Goal: Task Accomplishment & Management: Use online tool/utility

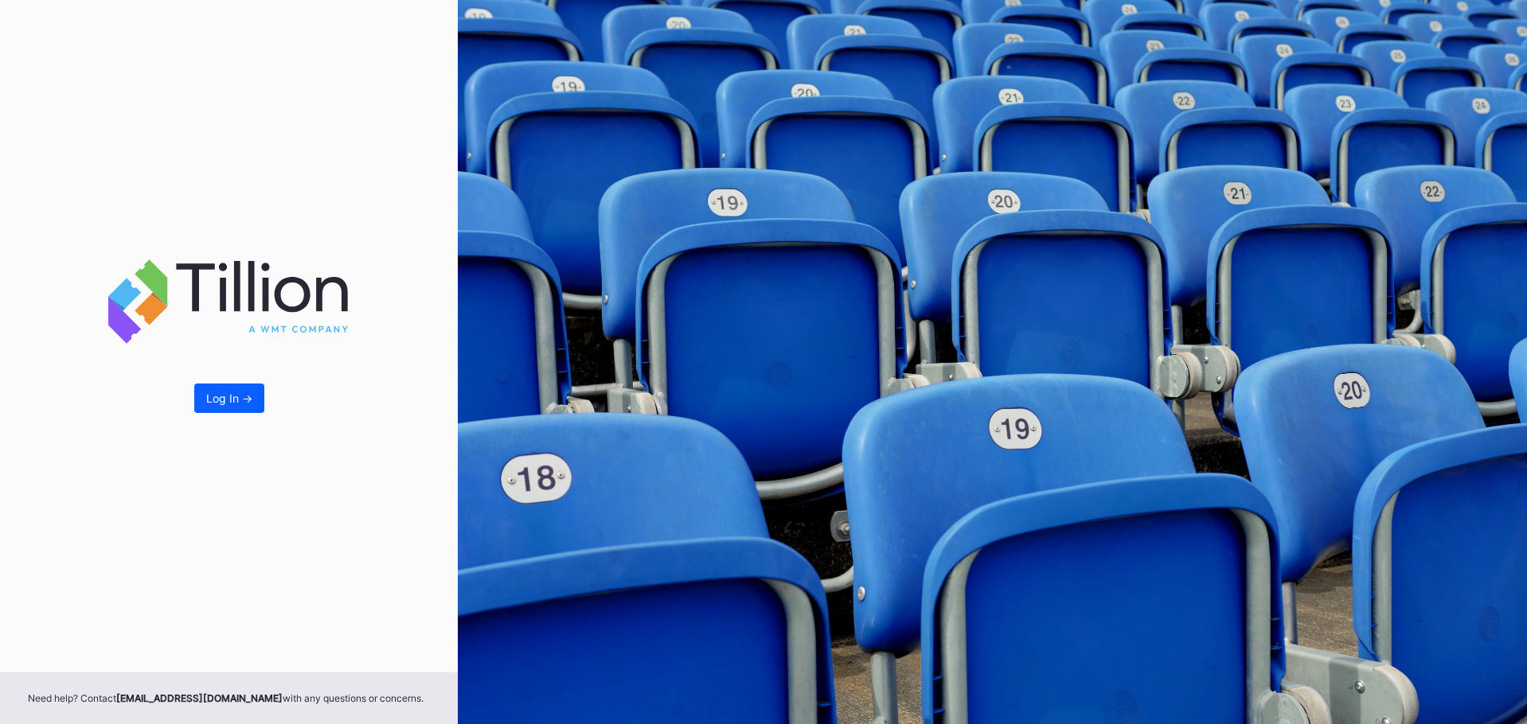
click at [236, 420] on div "Log In ->" at bounding box center [229, 336] width 458 height 673
click at [234, 410] on button "Log In ->" at bounding box center [229, 398] width 70 height 29
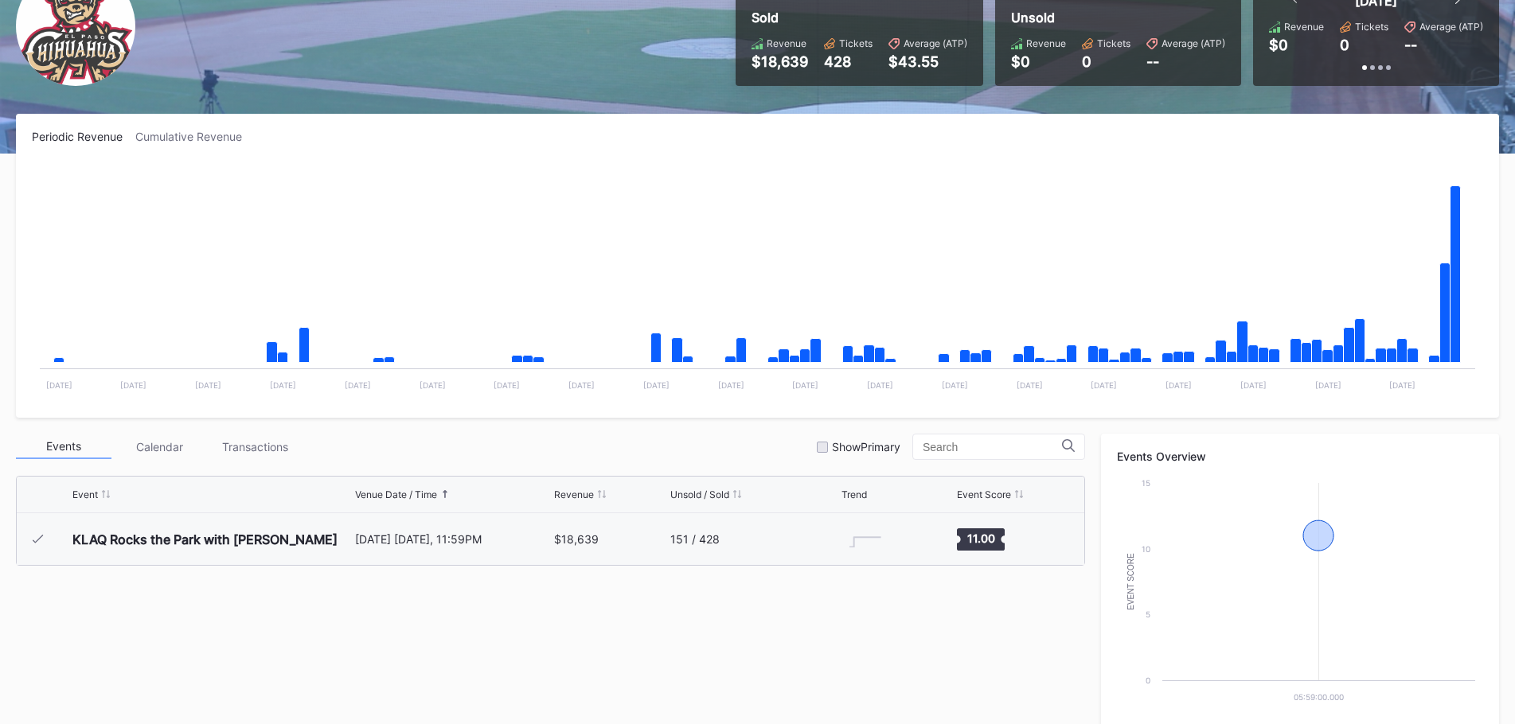
scroll to position [159, 0]
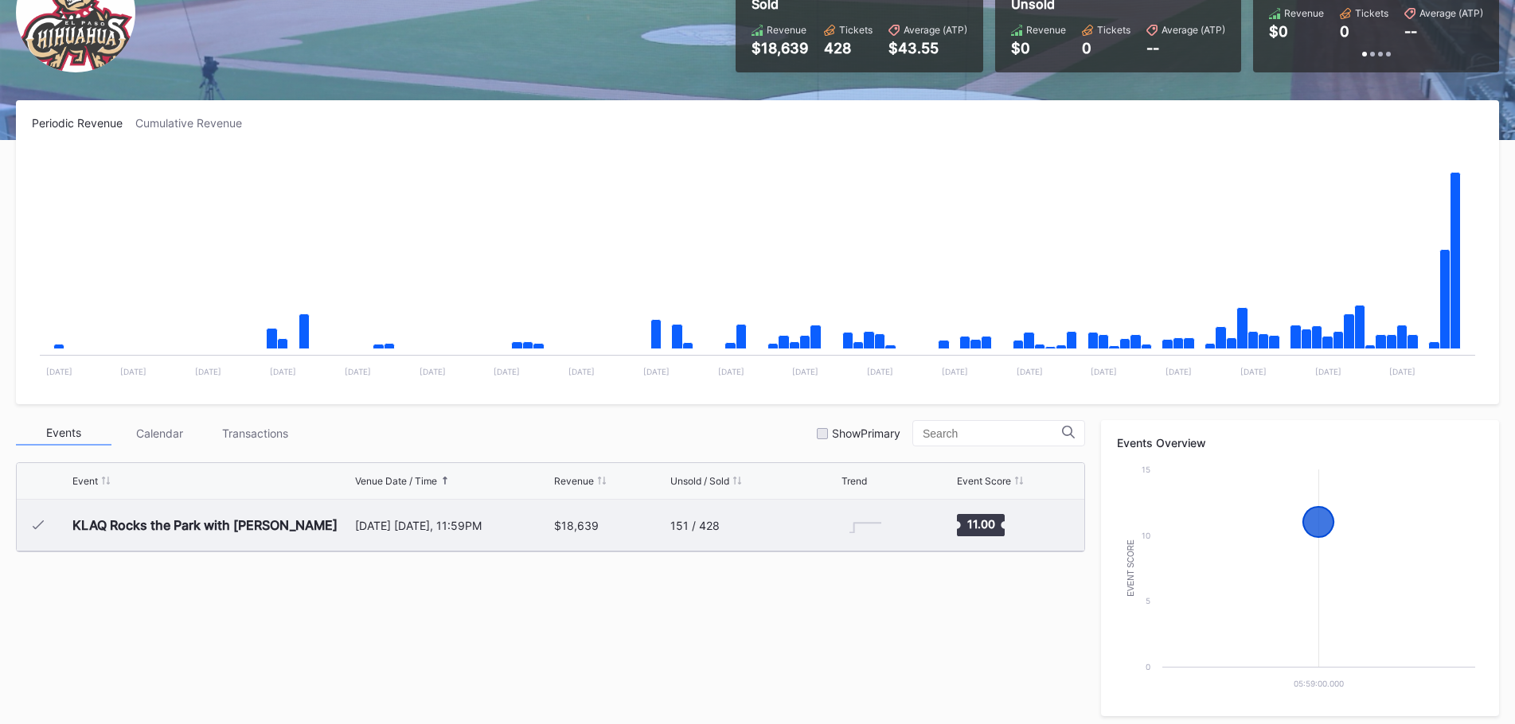
click at [740, 534] on div "151 / 428" at bounding box center [753, 525] width 167 height 51
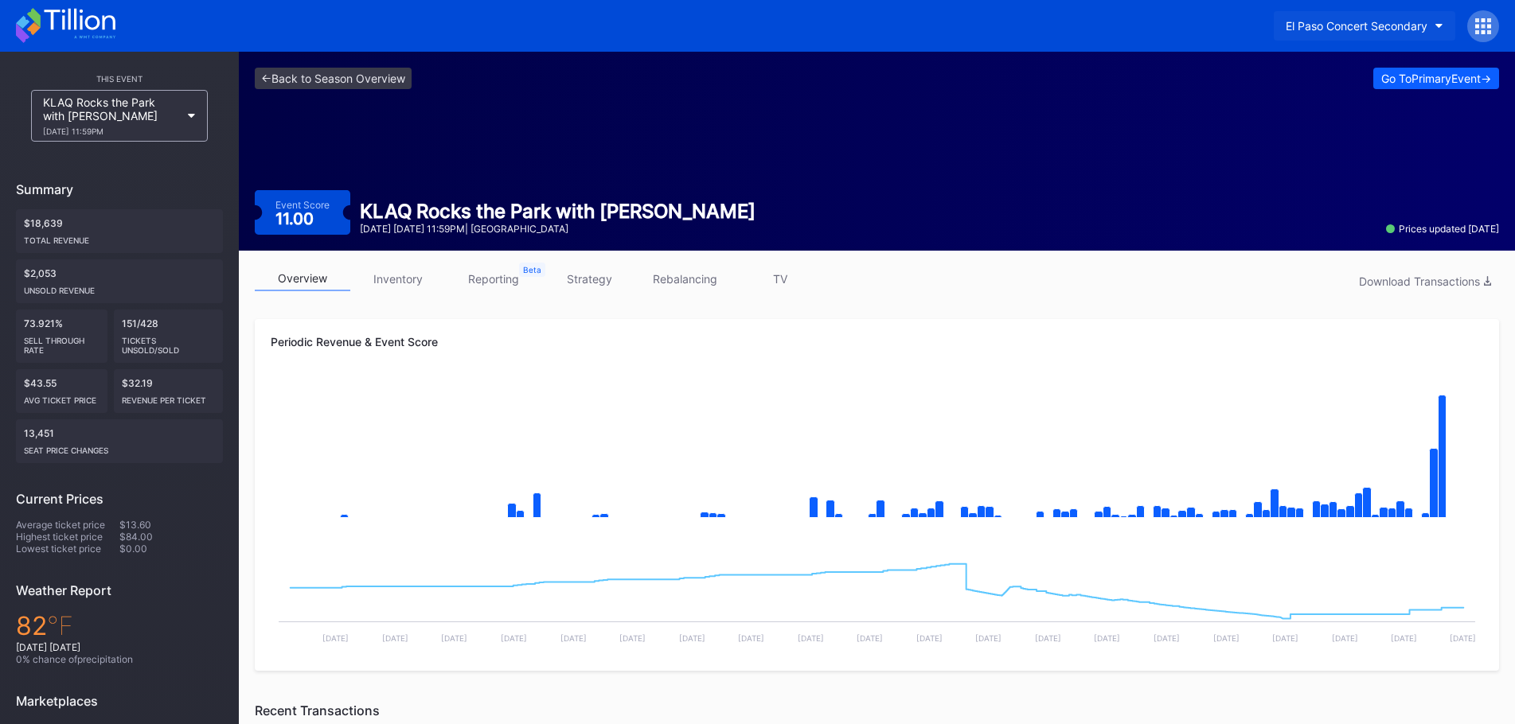
click at [1367, 14] on button "El Paso Concert Secondary" at bounding box center [1365, 25] width 182 height 29
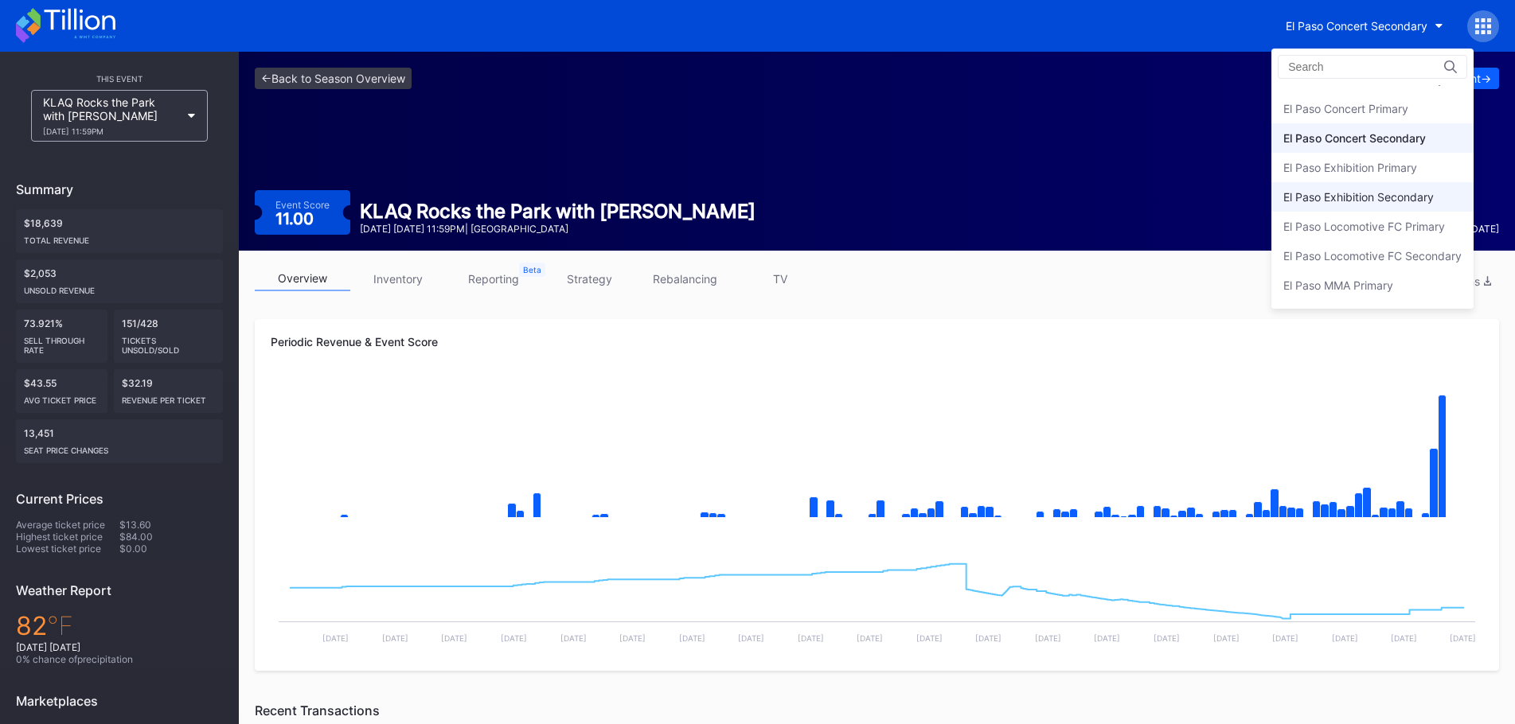
scroll to position [77, 0]
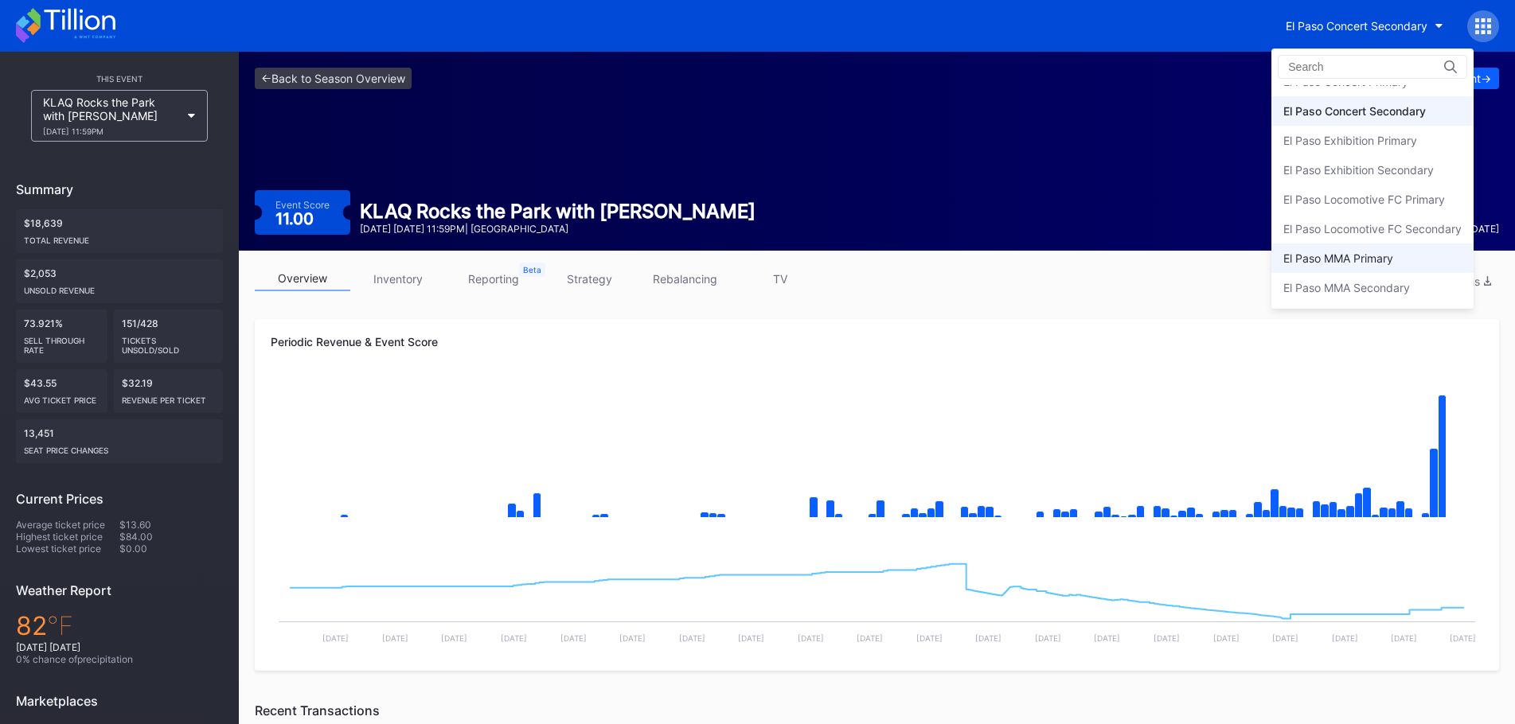
click at [1367, 248] on div "El Paso MMA Primary" at bounding box center [1372, 258] width 202 height 29
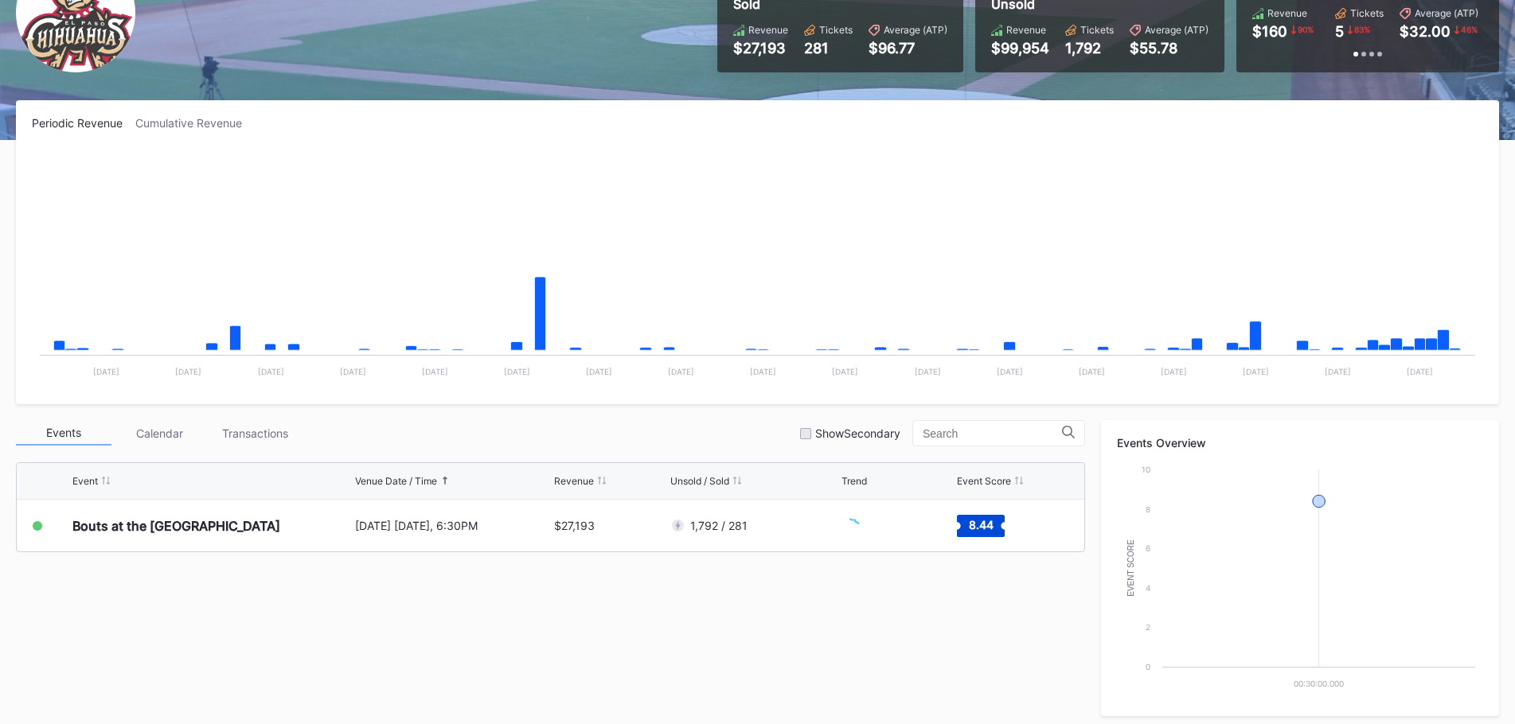
scroll to position [398, 0]
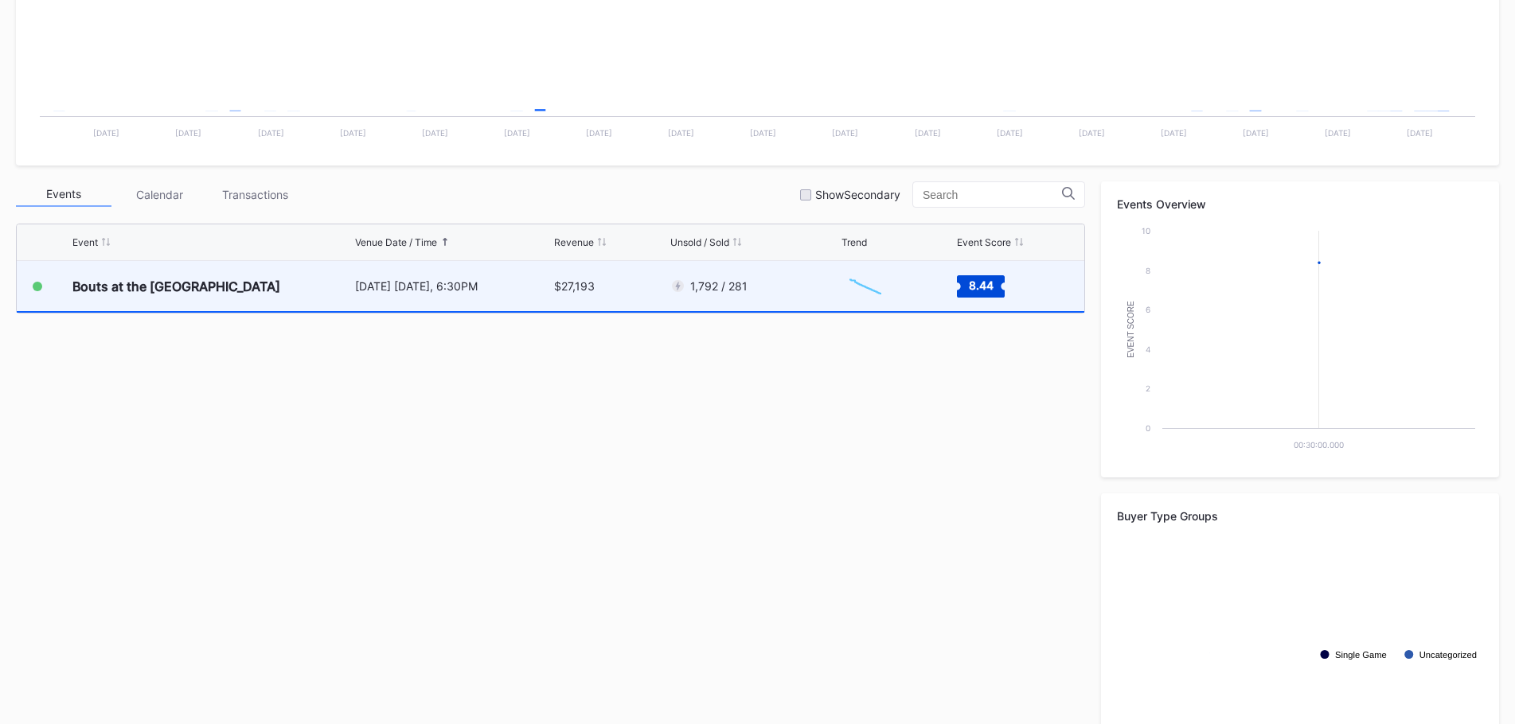
click at [832, 306] on div "1,792 / 281" at bounding box center [753, 286] width 167 height 50
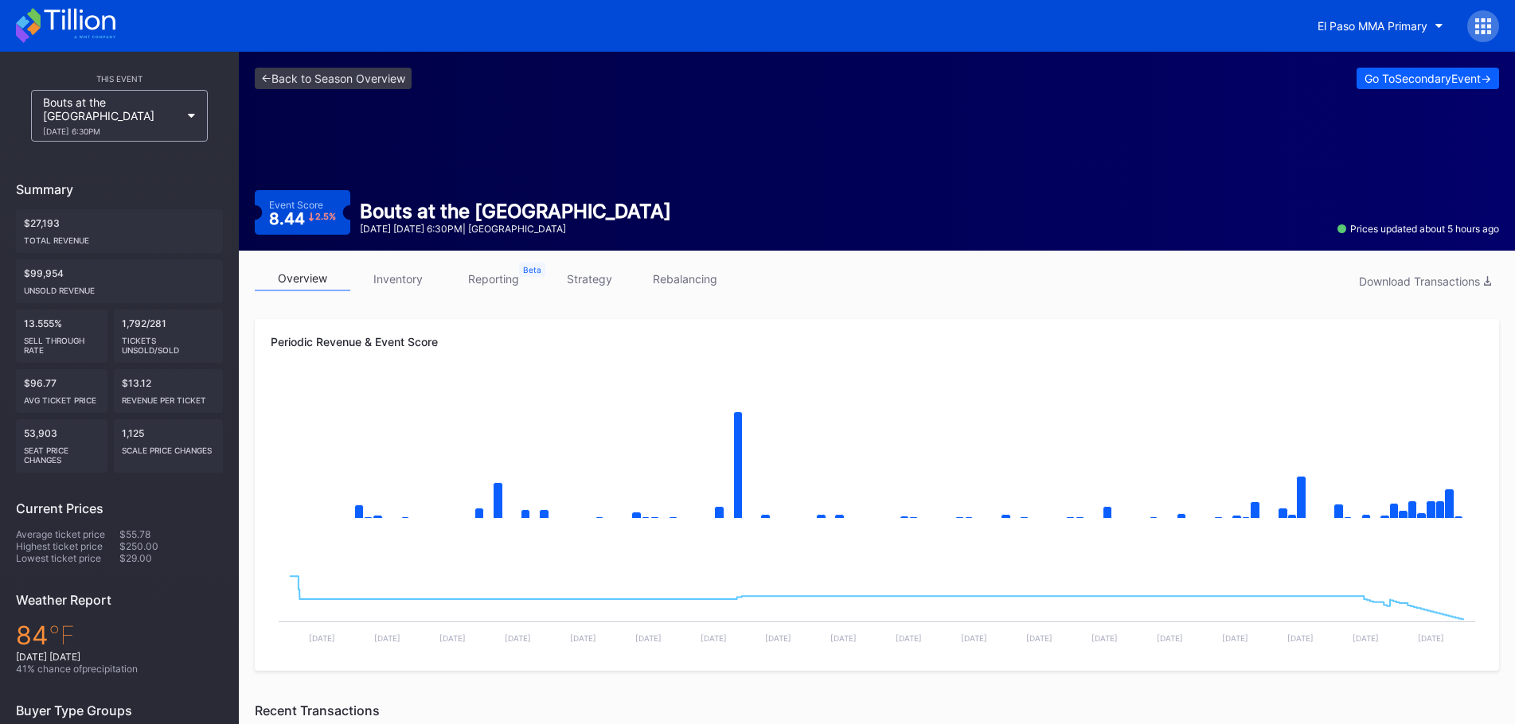
click at [597, 287] on link "strategy" at bounding box center [589, 279] width 96 height 25
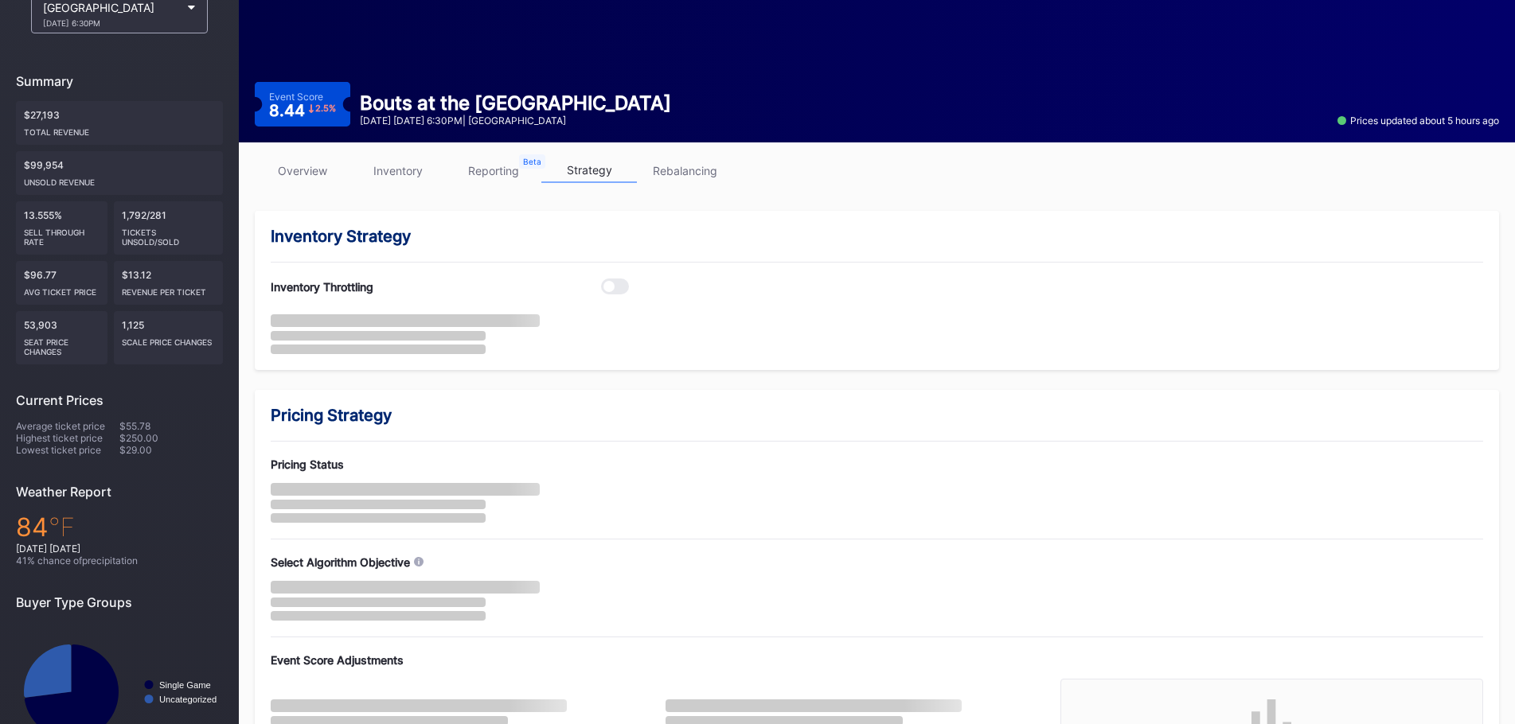
scroll to position [209, 0]
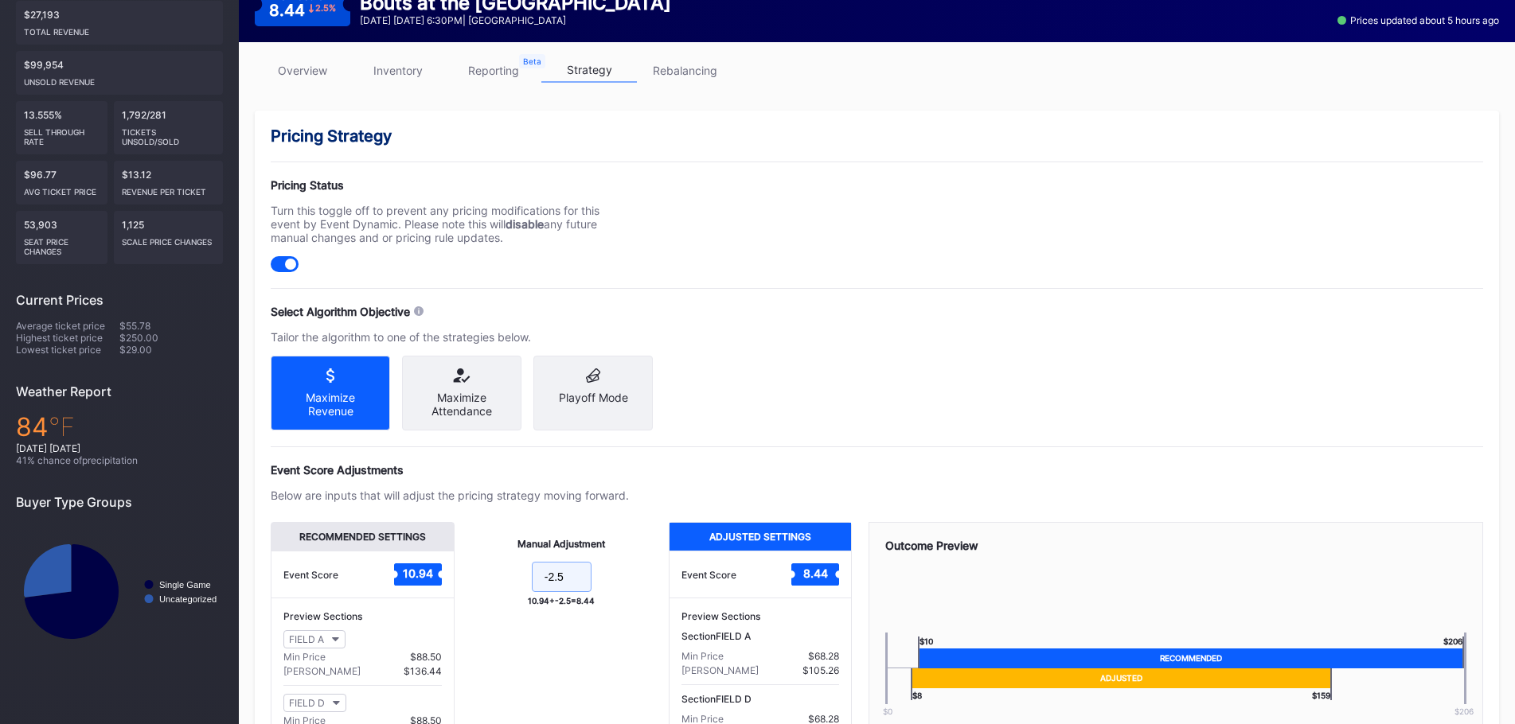
click at [560, 592] on input "-2.5" at bounding box center [562, 577] width 60 height 30
type input "-"
type input "0"
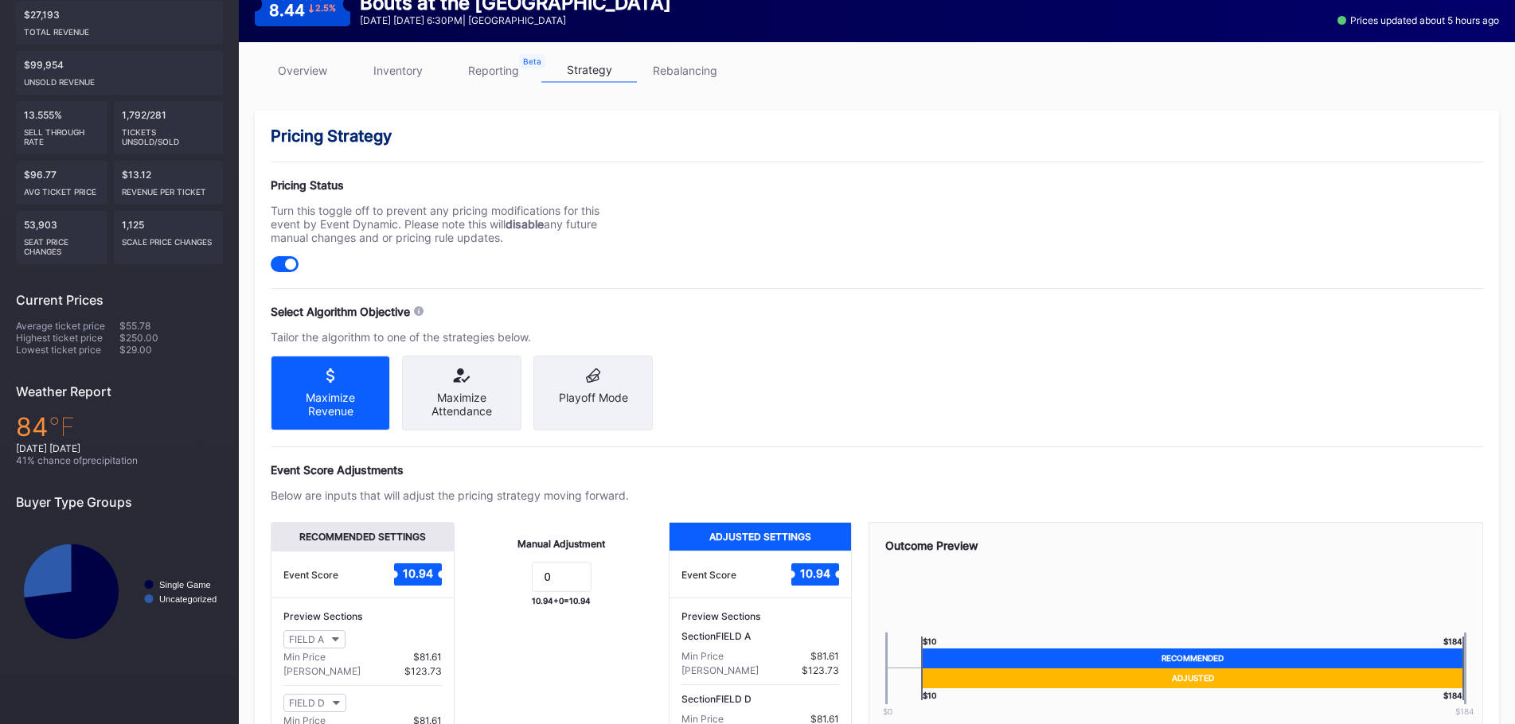
click at [841, 403] on div "Pricing Strategy Pricing Status Turn this toggle off to prevent any pricing mod…" at bounding box center [877, 480] width 1244 height 739
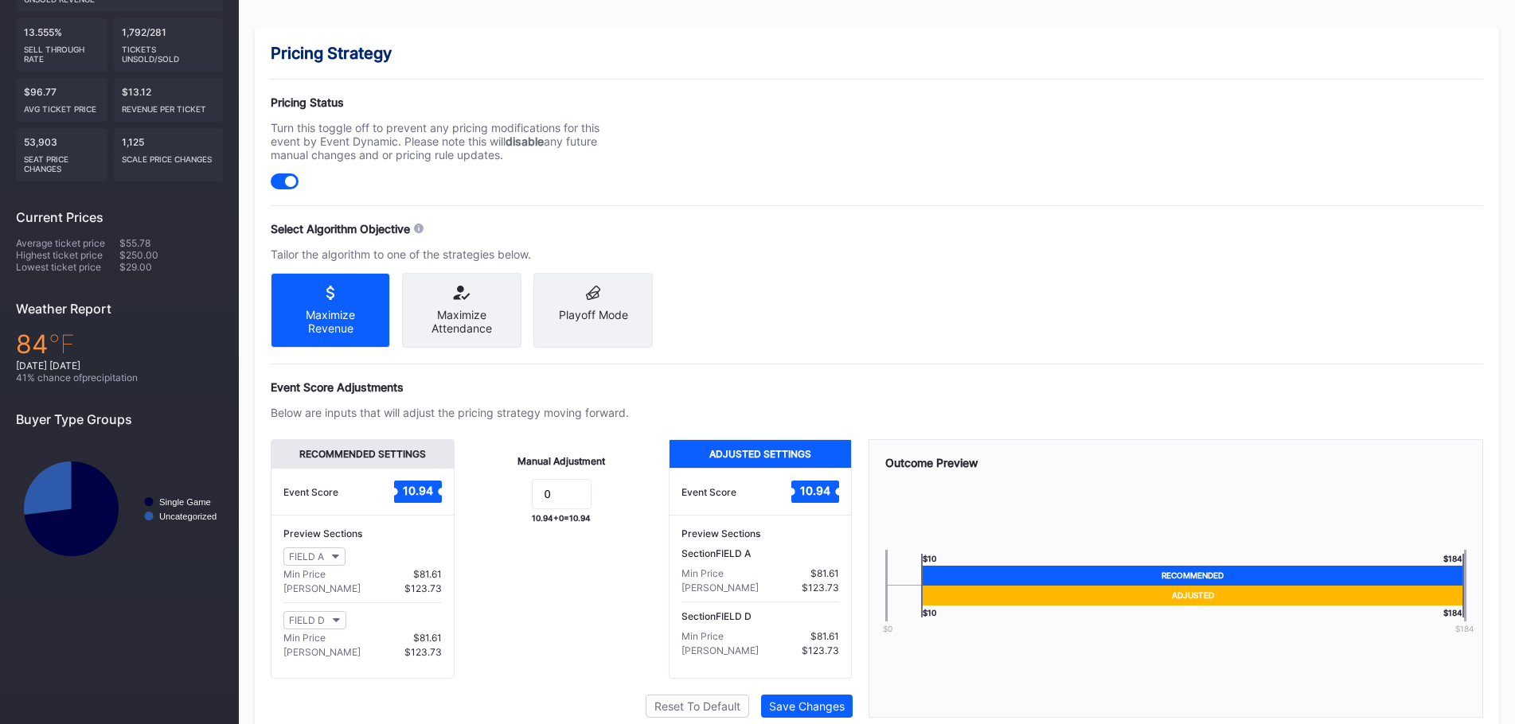
scroll to position [363, 0]
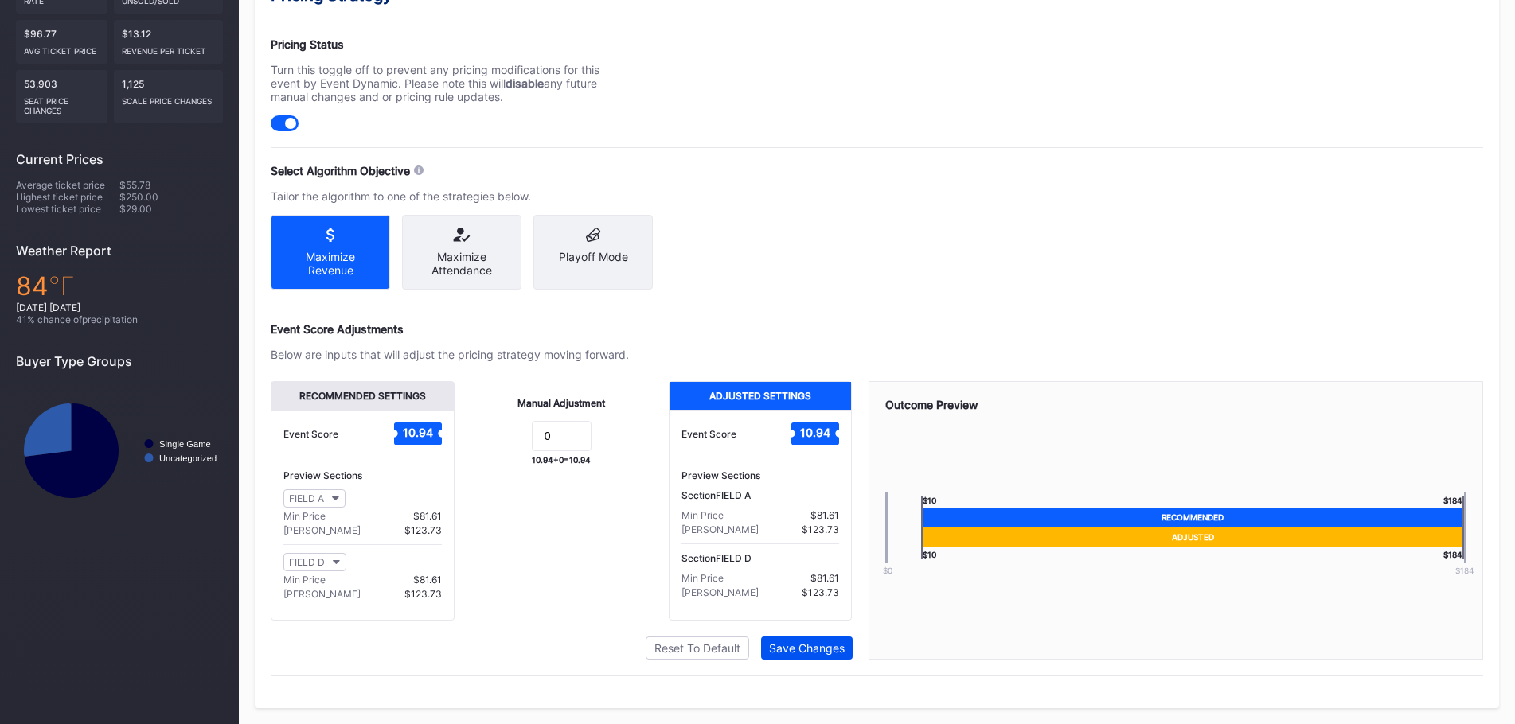
click at [801, 648] on div "Save Changes" at bounding box center [807, 649] width 76 height 14
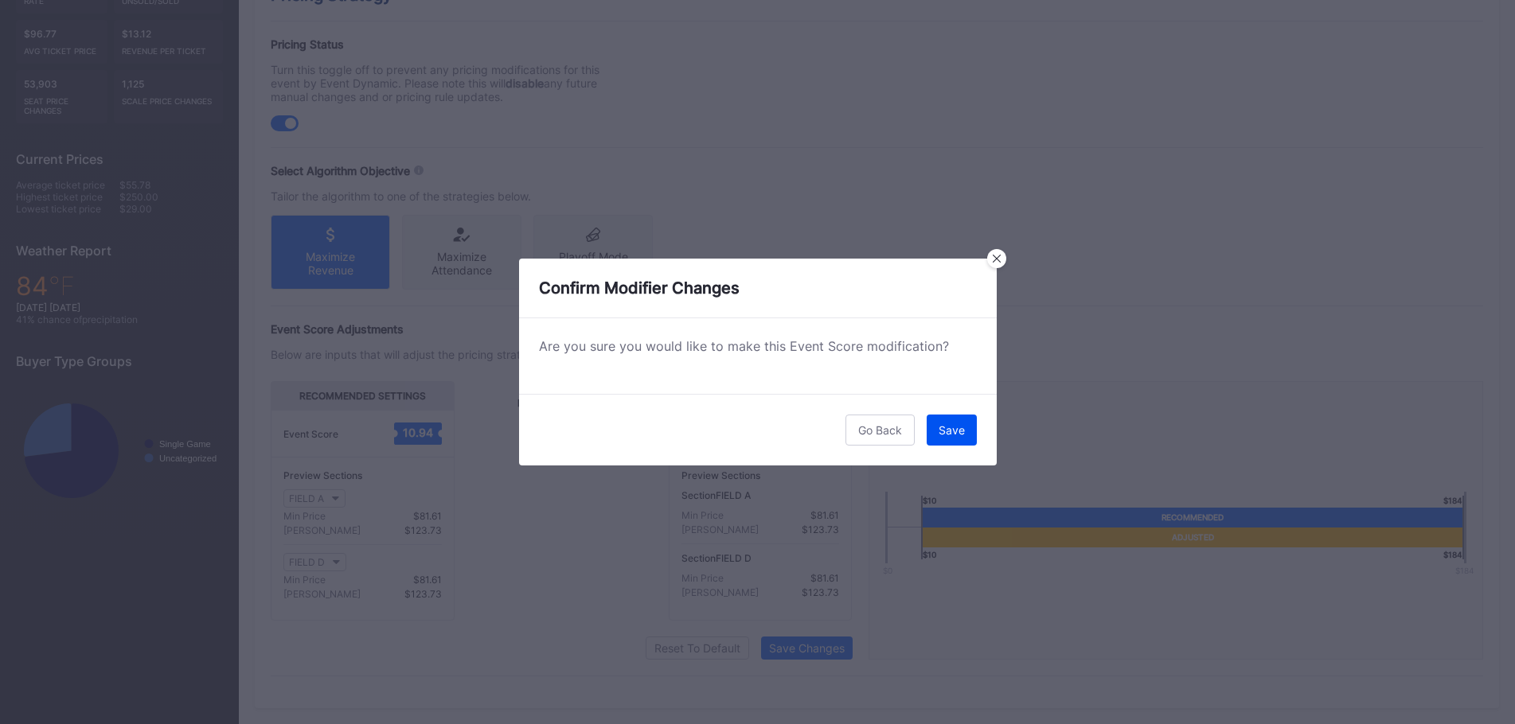
click at [936, 427] on button "Save" at bounding box center [952, 430] width 50 height 31
